Goal: Task Accomplishment & Management: Manage account settings

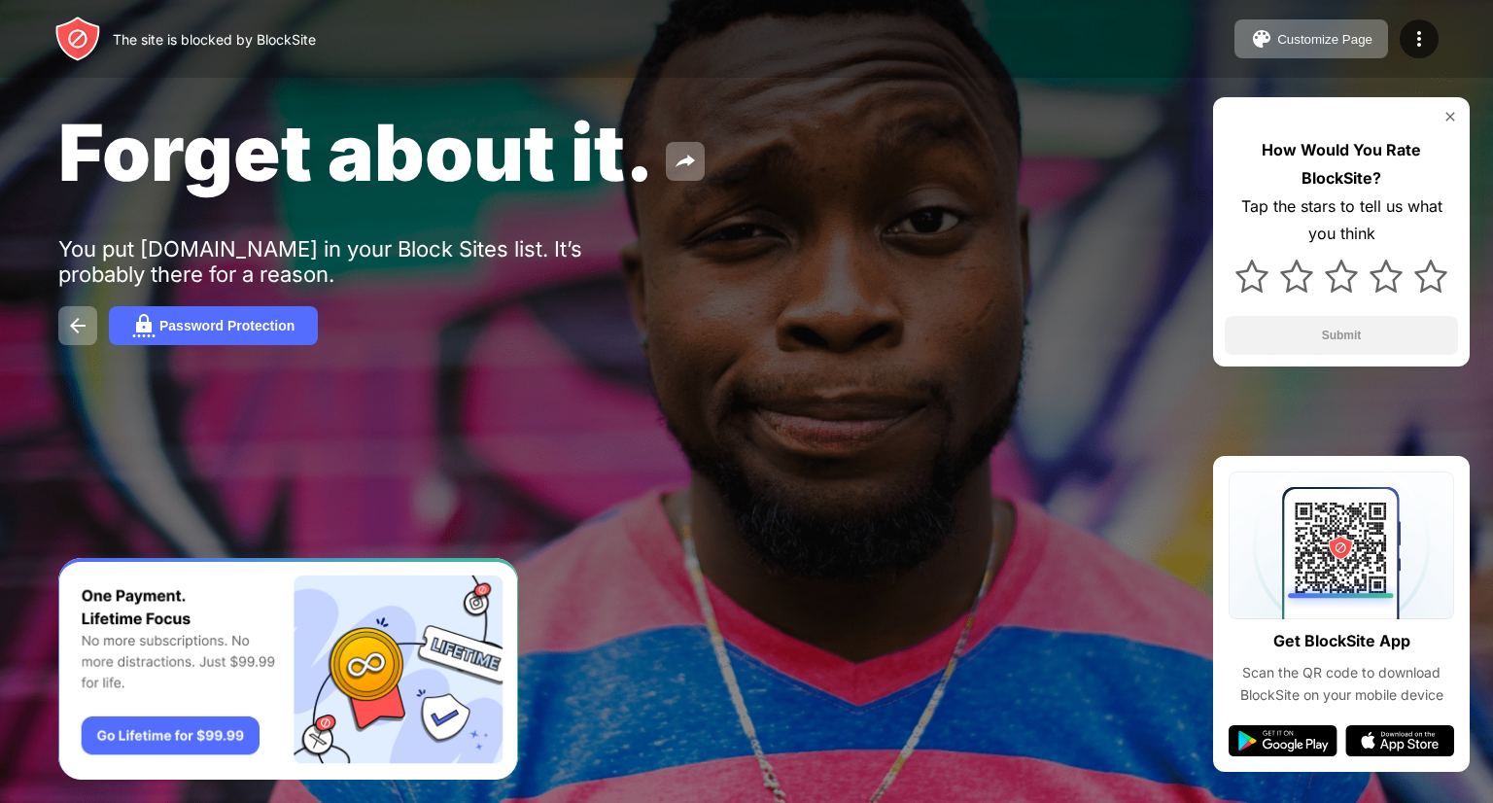
click at [591, 607] on div at bounding box center [746, 401] width 1493 height 803
